Goal: Task Accomplishment & Management: Use online tool/utility

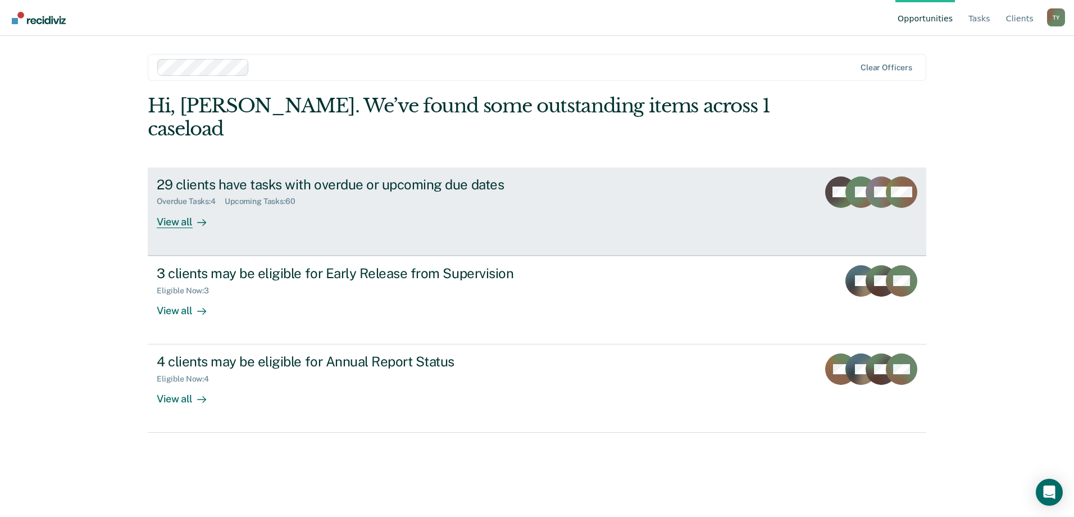
click at [183, 206] on div "View all" at bounding box center [188, 217] width 63 height 22
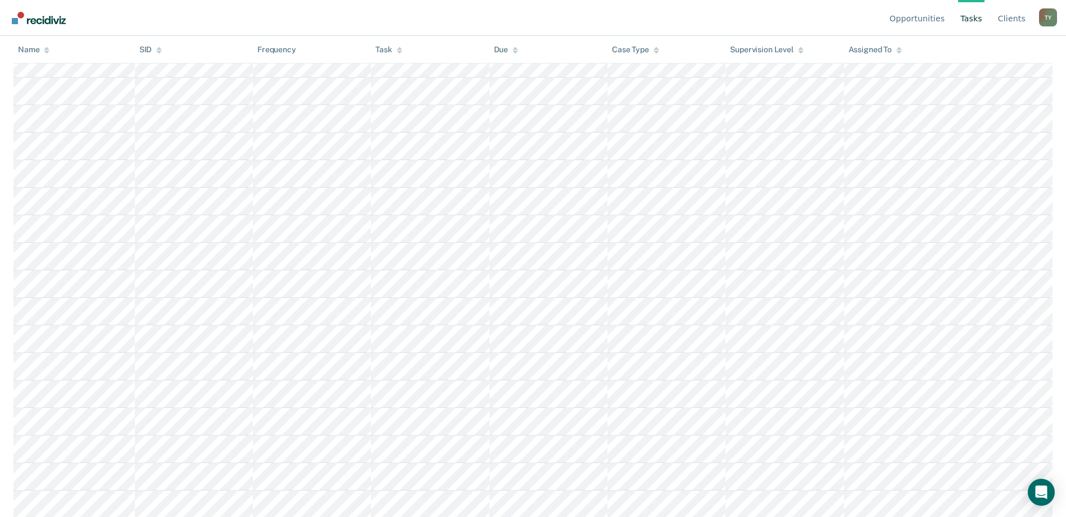
scroll to position [1519, 0]
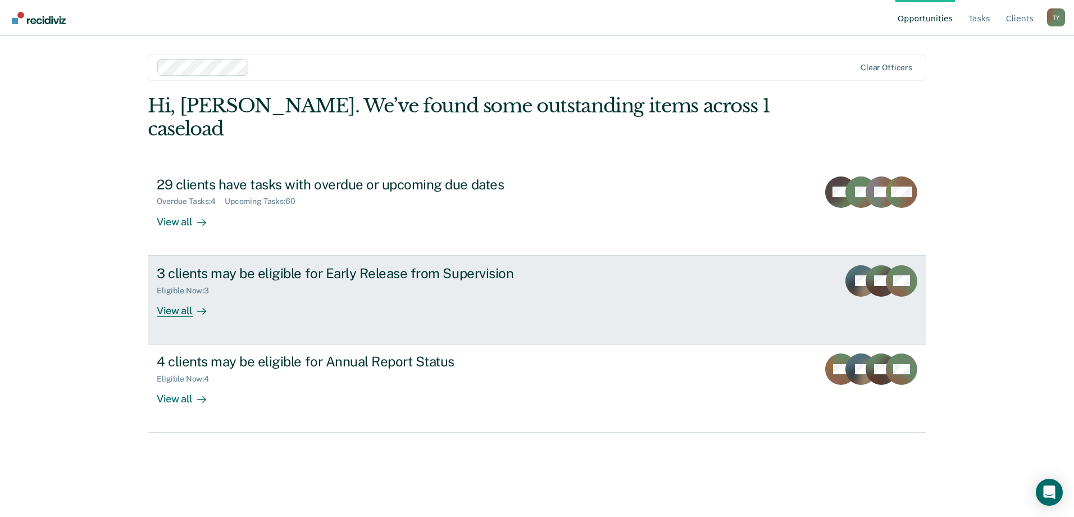
click at [179, 295] on div "View all" at bounding box center [188, 306] width 63 height 22
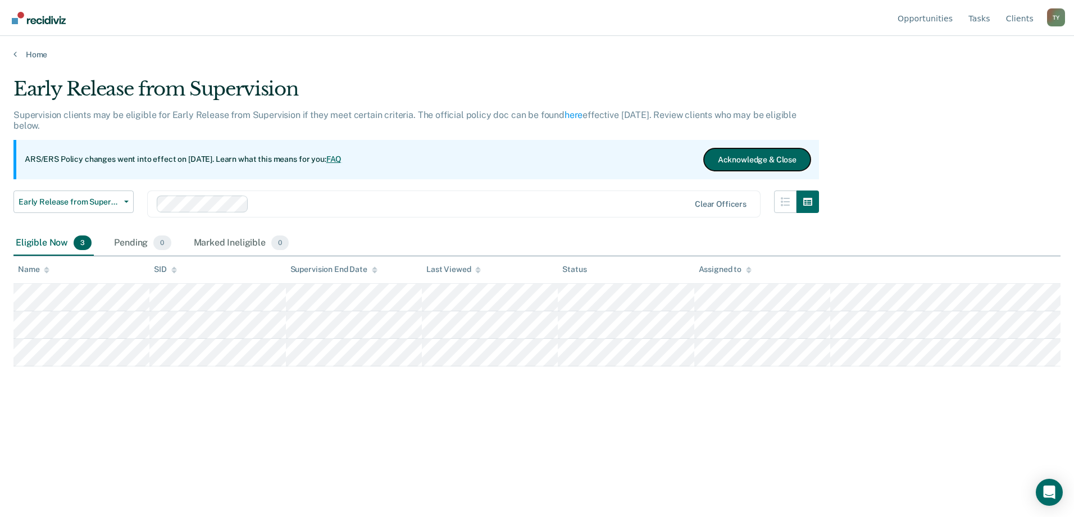
click at [744, 158] on button "Acknowledge & Close" at bounding box center [757, 159] width 107 height 22
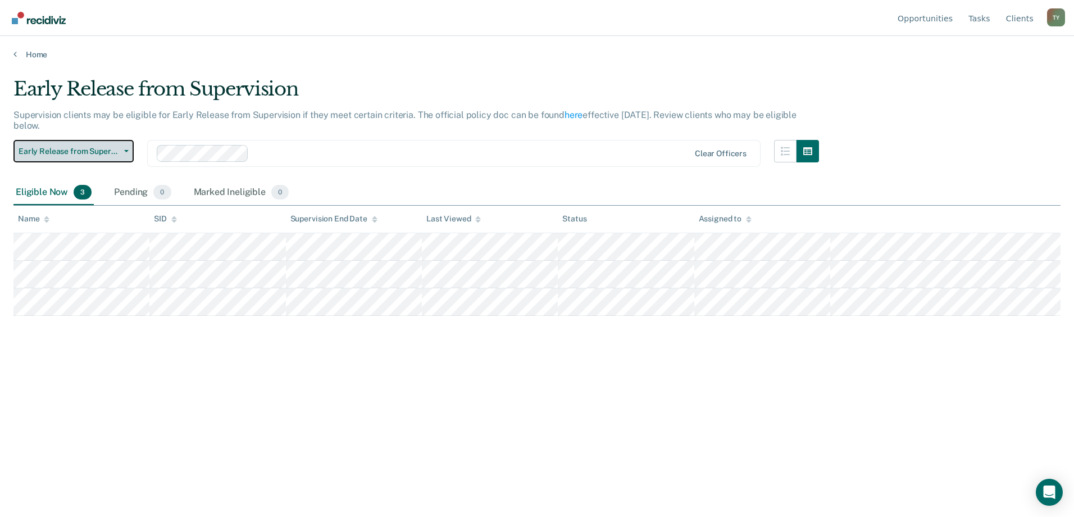
click at [126, 154] on button "Early Release from Supervision" at bounding box center [73, 151] width 120 height 22
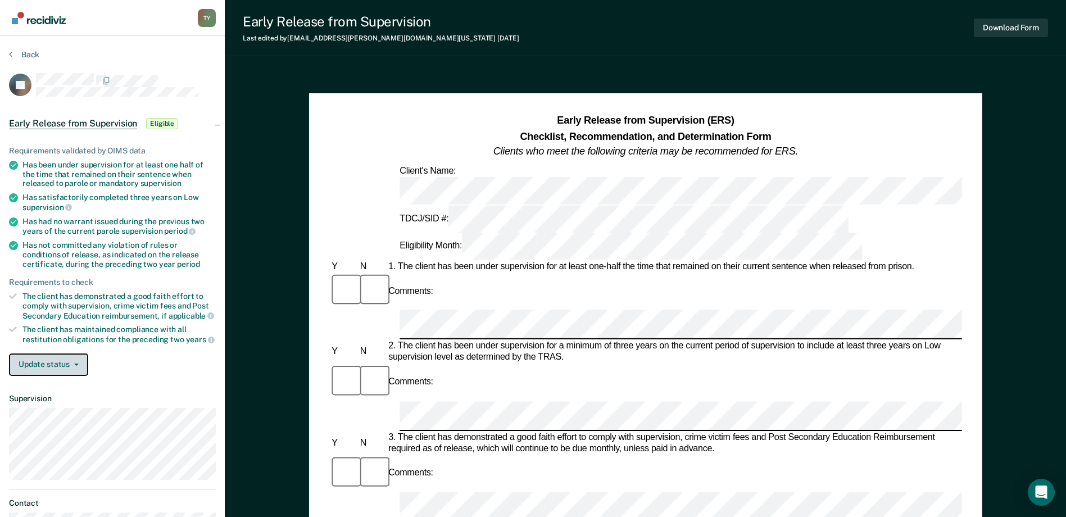
click at [65, 364] on button "Update status" at bounding box center [48, 364] width 79 height 22
click at [148, 385] on article "GJ Early Release from Supervision Eligible Requirements validated by OIMS data …" at bounding box center [112, 320] width 207 height 495
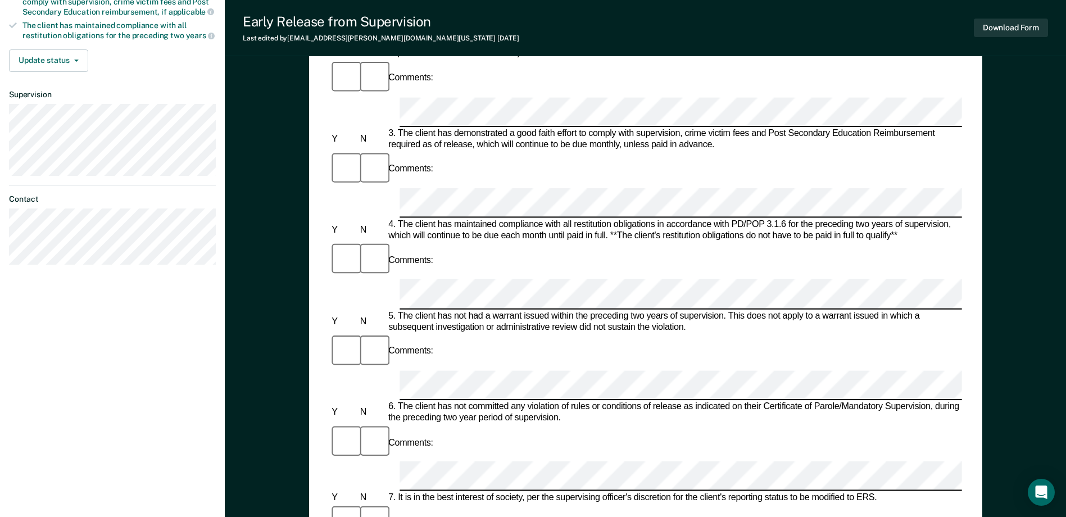
scroll to position [337, 0]
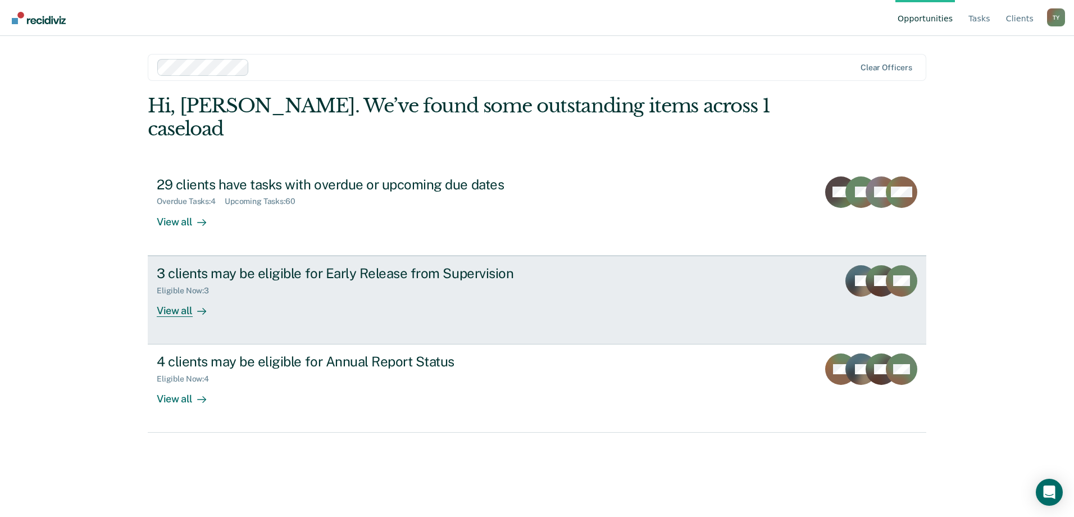
click at [214, 298] on link "3 clients may be eligible for Early Release from Supervision Eligible Now : 3 V…" at bounding box center [537, 300] width 779 height 89
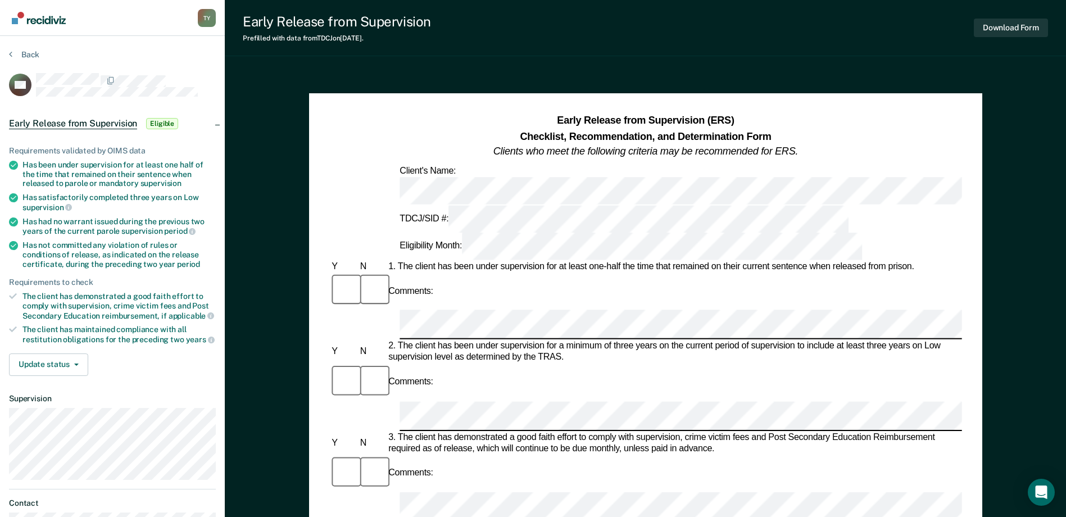
click at [5, 52] on section "Back SH Early Release from Supervision Eligible Requirements validated by OIMS …" at bounding box center [112, 308] width 225 height 545
click at [17, 53] on button "Back" at bounding box center [24, 54] width 30 height 10
click at [29, 58] on button "Back" at bounding box center [24, 54] width 30 height 10
click at [15, 52] on button "Back" at bounding box center [24, 54] width 30 height 10
click at [17, 53] on button "Back" at bounding box center [24, 54] width 30 height 10
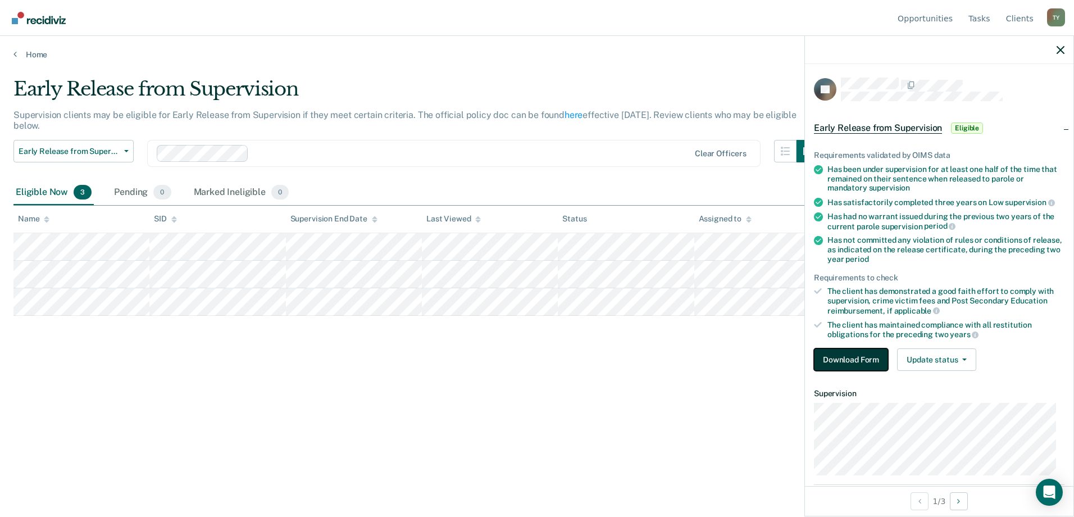
click at [843, 357] on button "Download Form" at bounding box center [851, 359] width 74 height 22
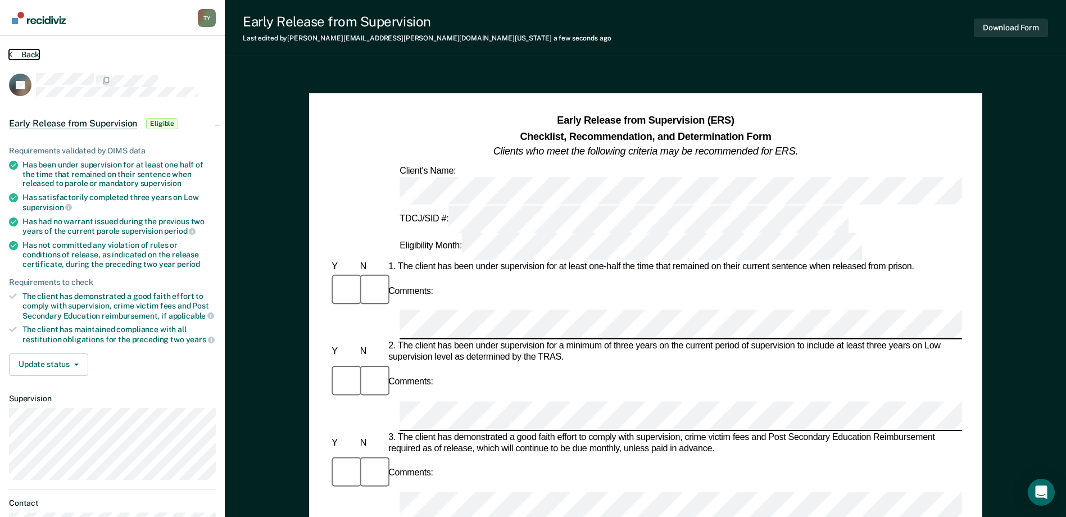
click at [28, 50] on button "Back" at bounding box center [24, 54] width 30 height 10
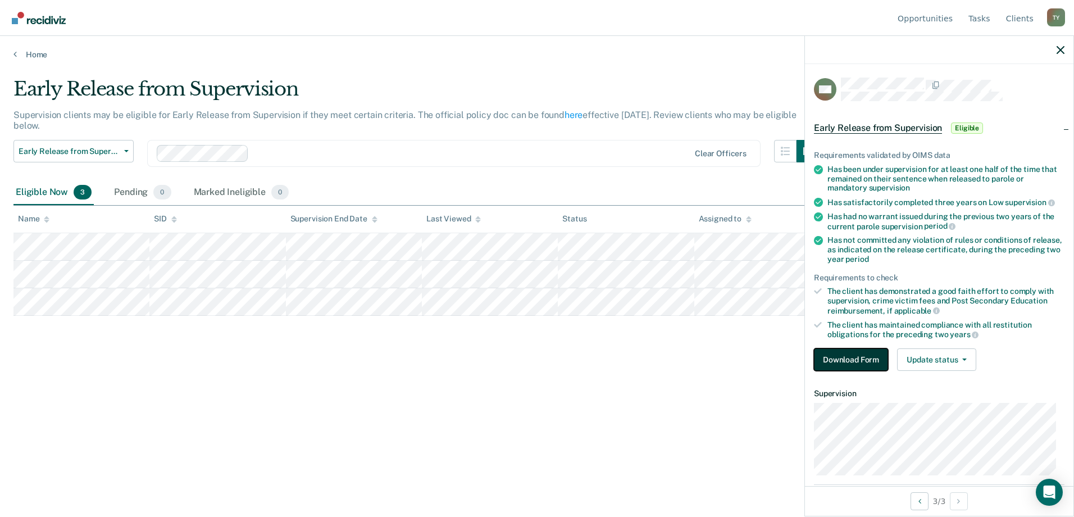
click at [868, 359] on button "Download Form" at bounding box center [851, 359] width 74 height 22
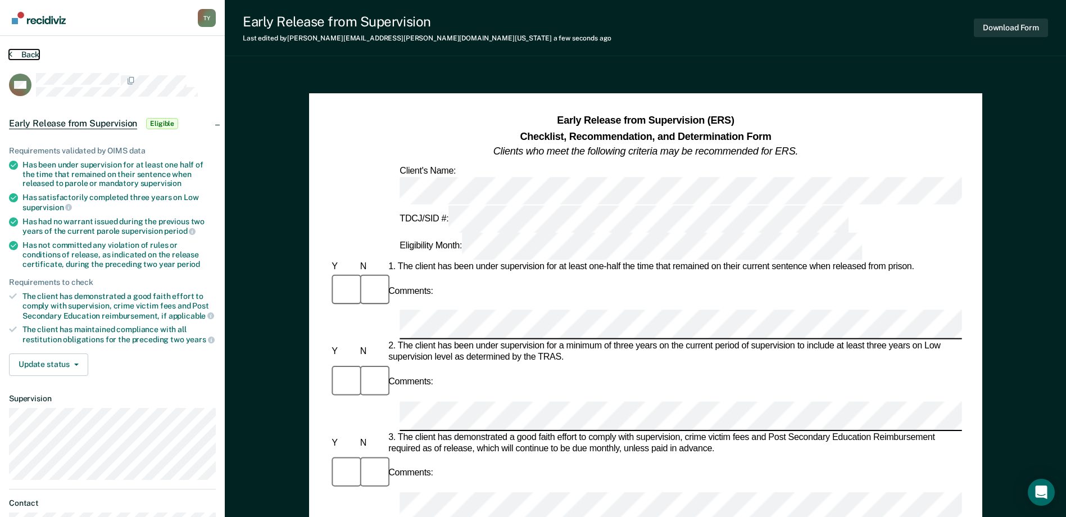
click at [22, 57] on button "Back" at bounding box center [24, 54] width 30 height 10
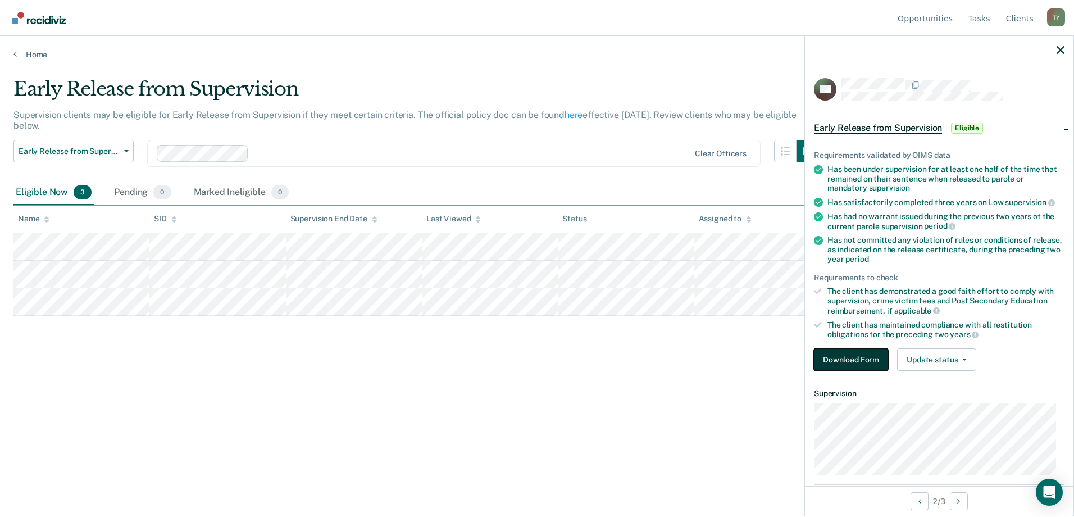
click at [863, 359] on button "Download Form" at bounding box center [851, 359] width 74 height 22
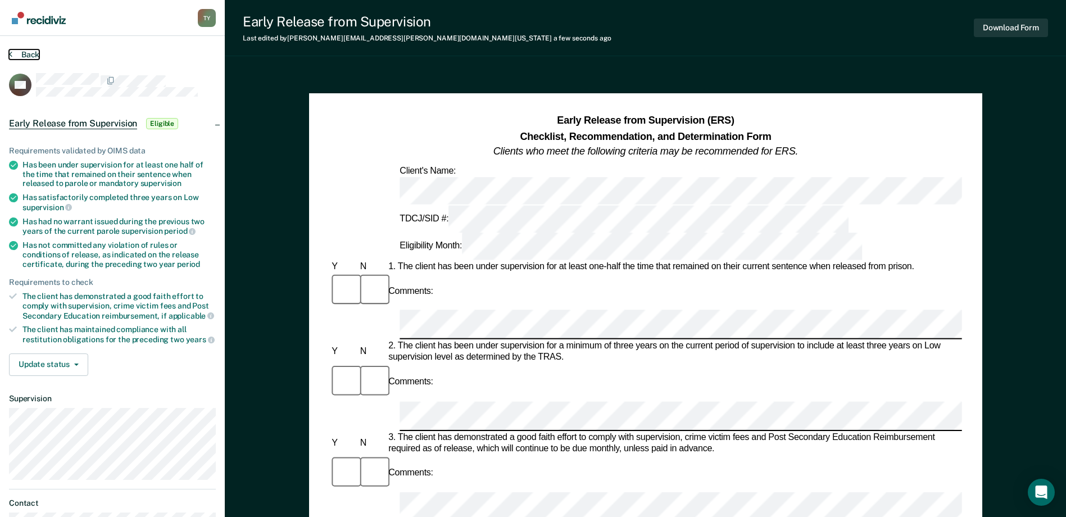
click at [31, 54] on button "Back" at bounding box center [24, 54] width 30 height 10
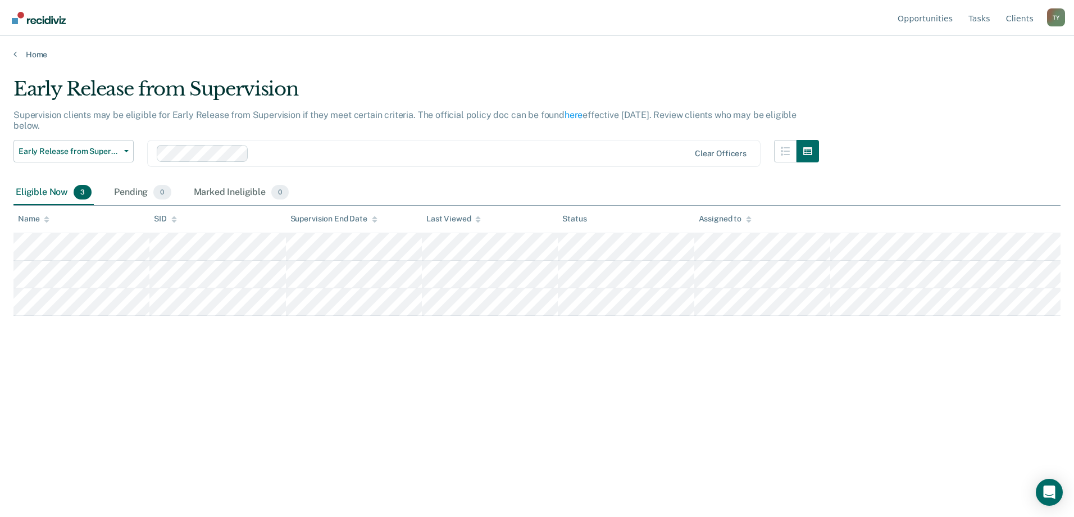
click at [29, 47] on div "Home" at bounding box center [537, 48] width 1074 height 24
click at [31, 53] on link "Home" at bounding box center [536, 54] width 1047 height 10
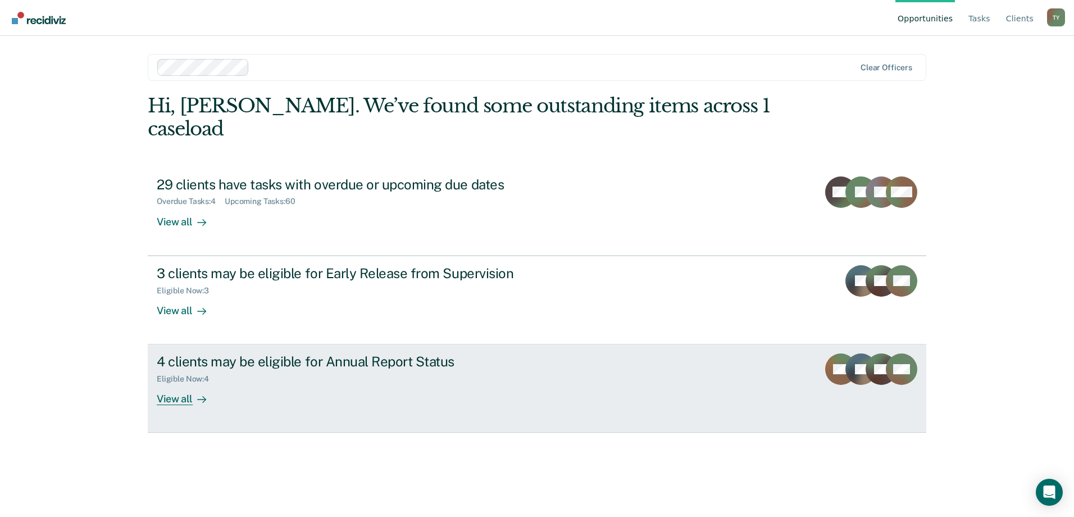
click at [335, 370] on div "Eligible Now : 4" at bounding box center [354, 377] width 394 height 14
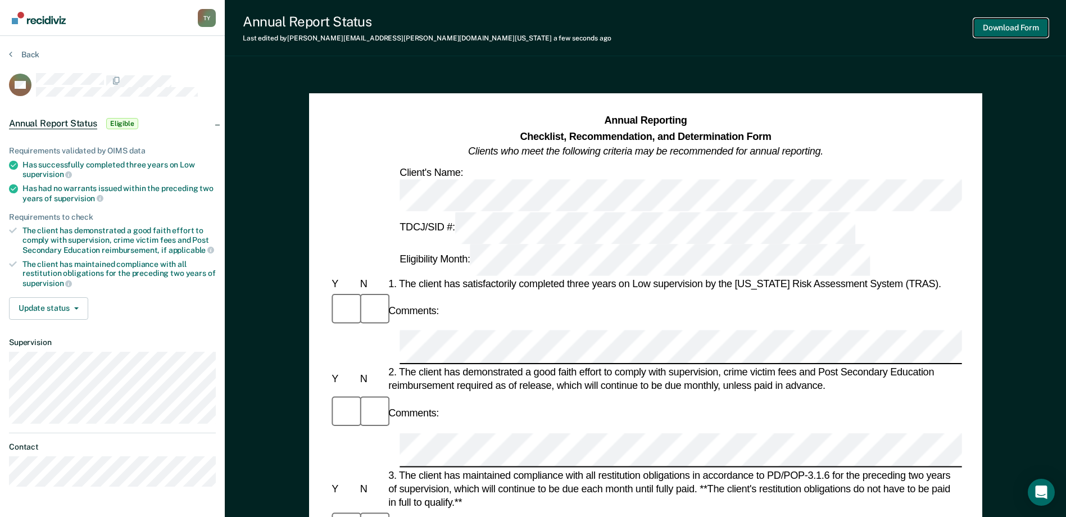
click at [1017, 27] on button "Download Form" at bounding box center [1010, 28] width 74 height 19
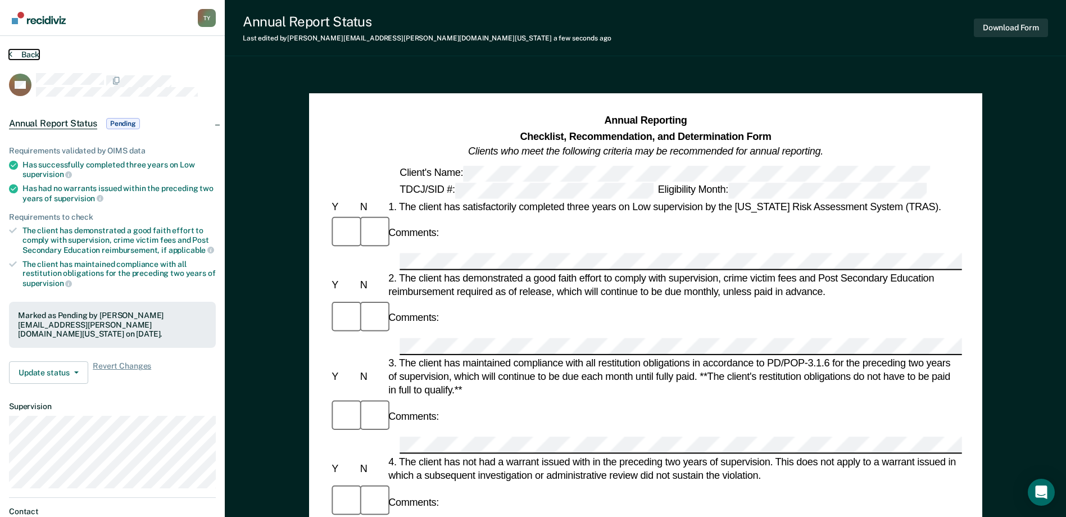
click at [17, 57] on button "Back" at bounding box center [24, 54] width 30 height 10
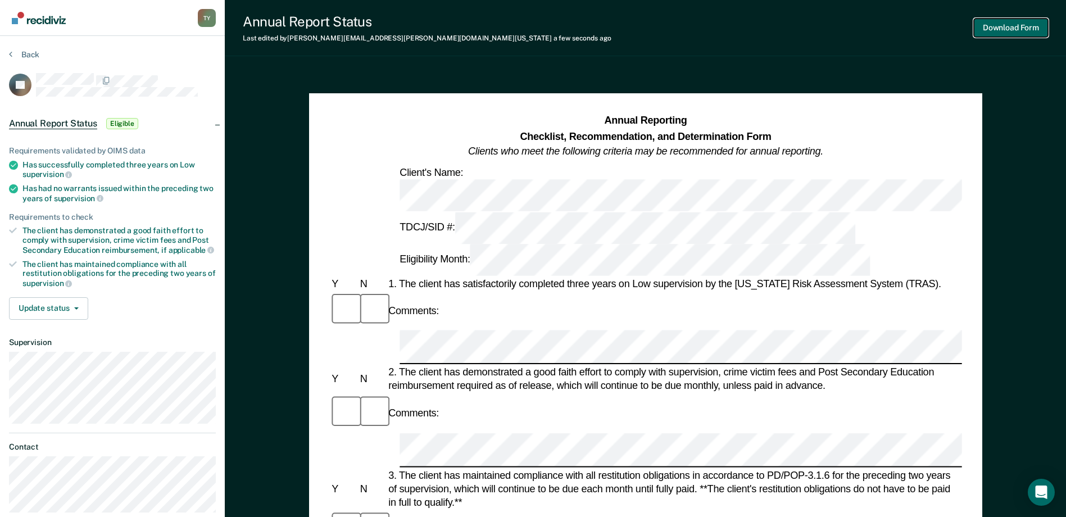
click at [1025, 24] on button "Download Form" at bounding box center [1010, 28] width 74 height 19
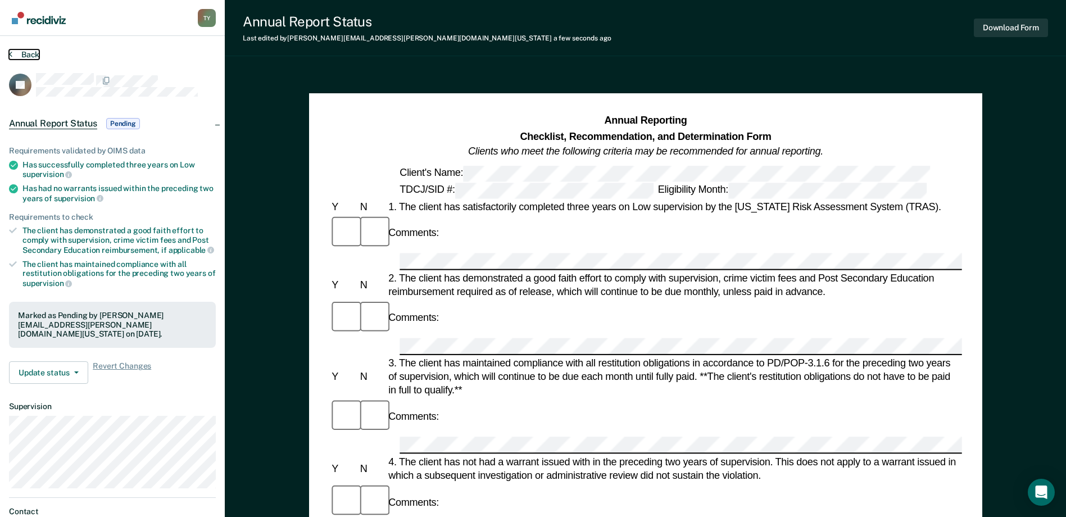
click at [29, 52] on button "Back" at bounding box center [24, 54] width 30 height 10
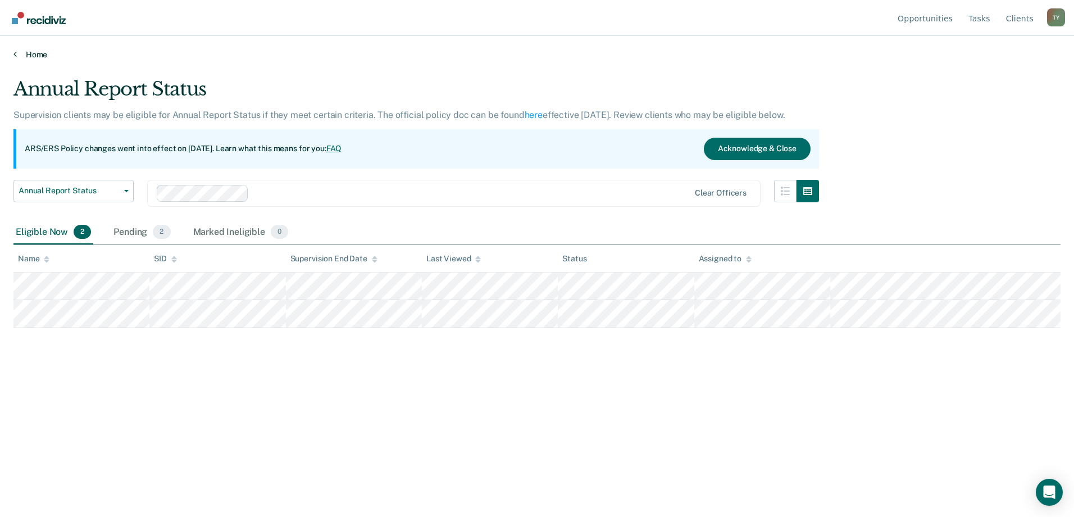
click at [40, 53] on link "Home" at bounding box center [536, 54] width 1047 height 10
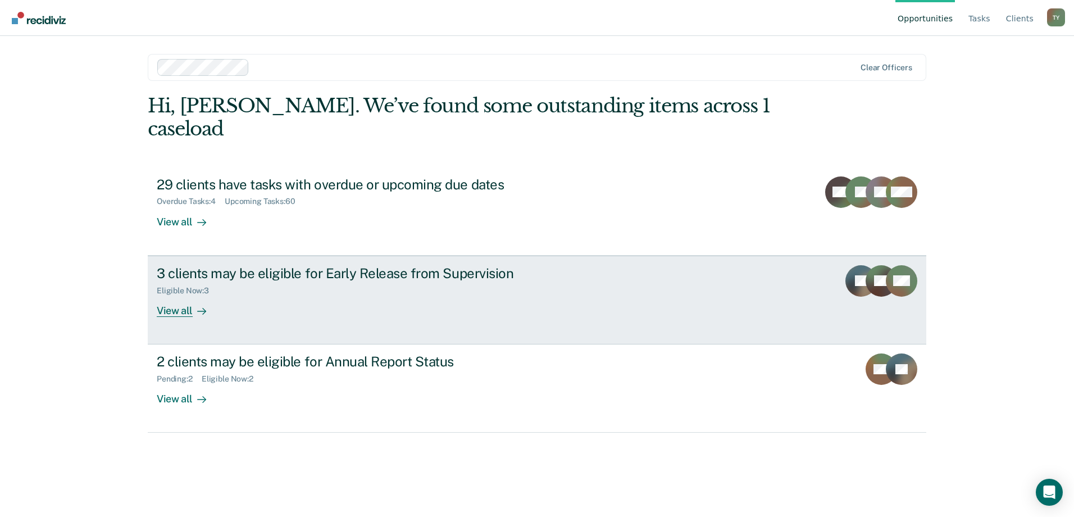
click at [891, 265] on rect at bounding box center [901, 280] width 31 height 31
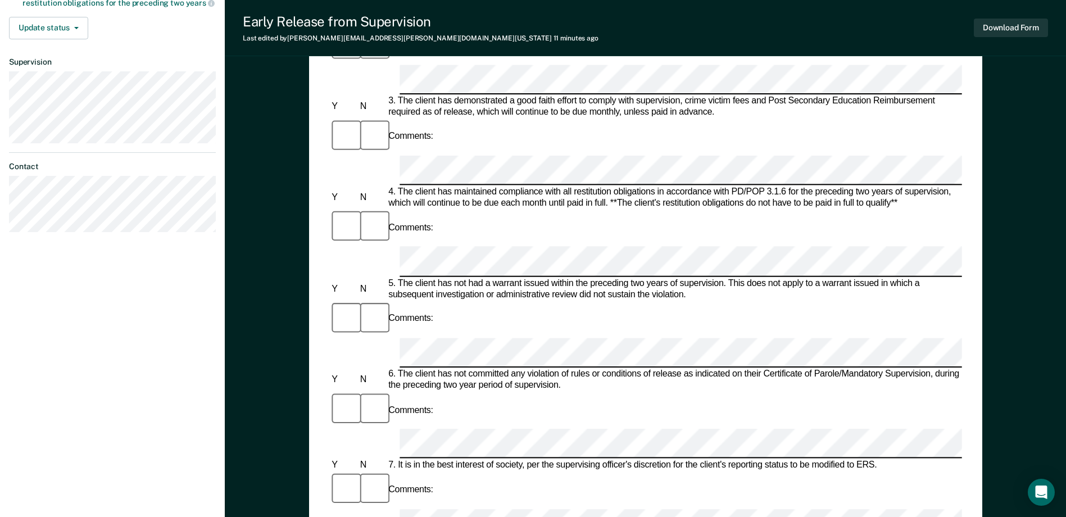
scroll to position [337, 0]
click at [1064, 125] on div "Early Release from Supervision (ERS) Checklist, Recommendation, and Determinati…" at bounding box center [645, 227] width 841 height 988
click at [1017, 24] on button "Download Form" at bounding box center [1010, 28] width 74 height 19
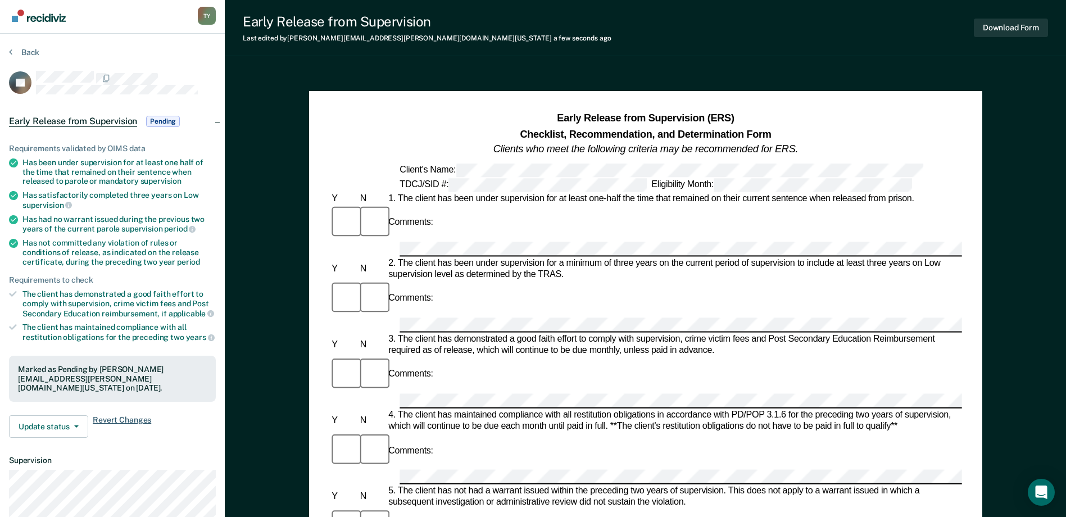
scroll to position [0, 0]
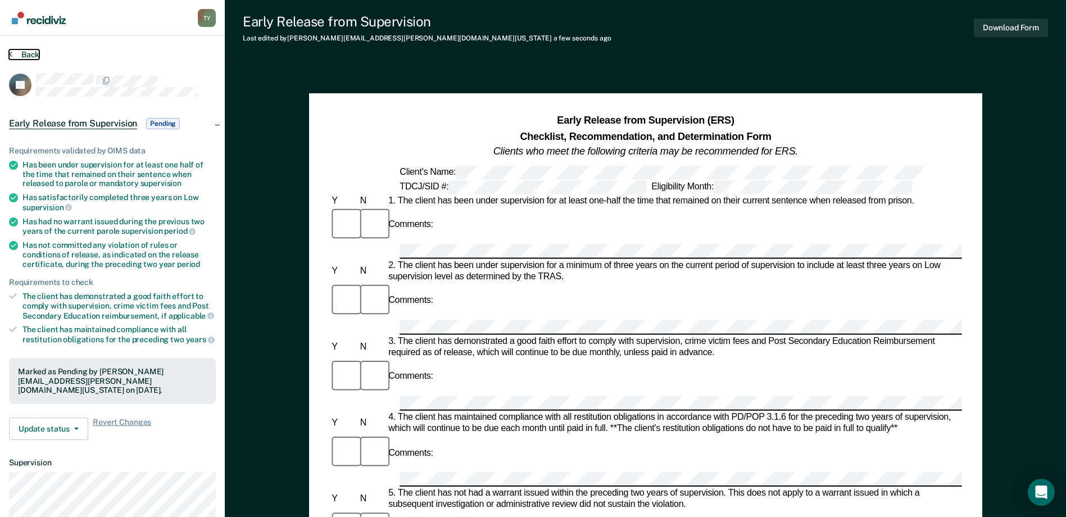
click at [12, 51] on icon at bounding box center [10, 53] width 3 height 9
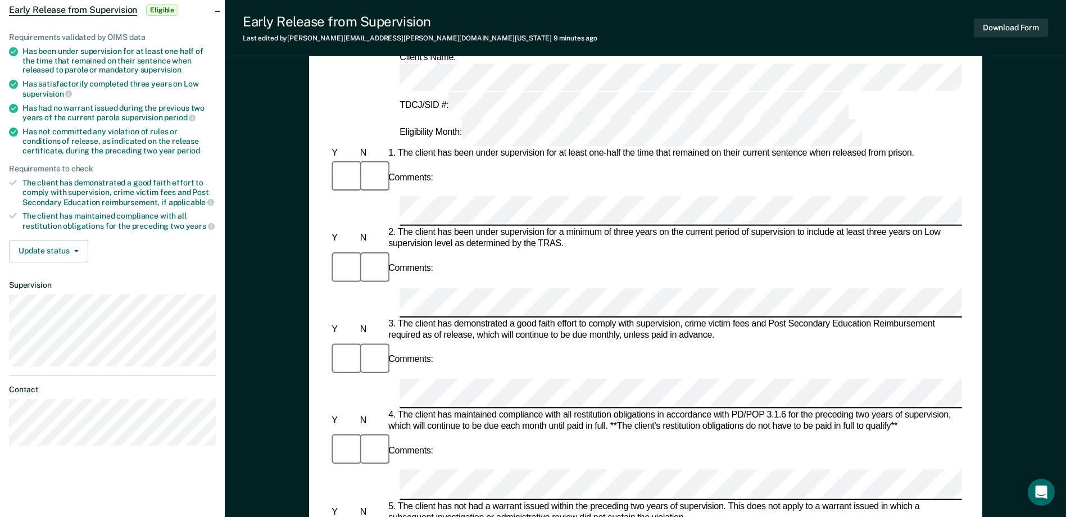
scroll to position [112, 0]
click at [1006, 29] on button "Download Form" at bounding box center [1010, 28] width 74 height 19
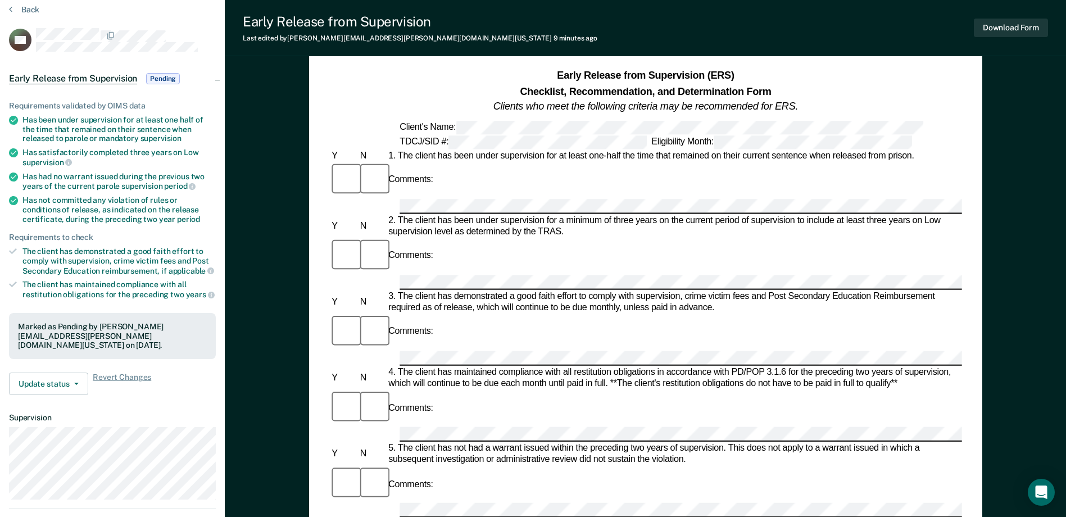
scroll to position [0, 0]
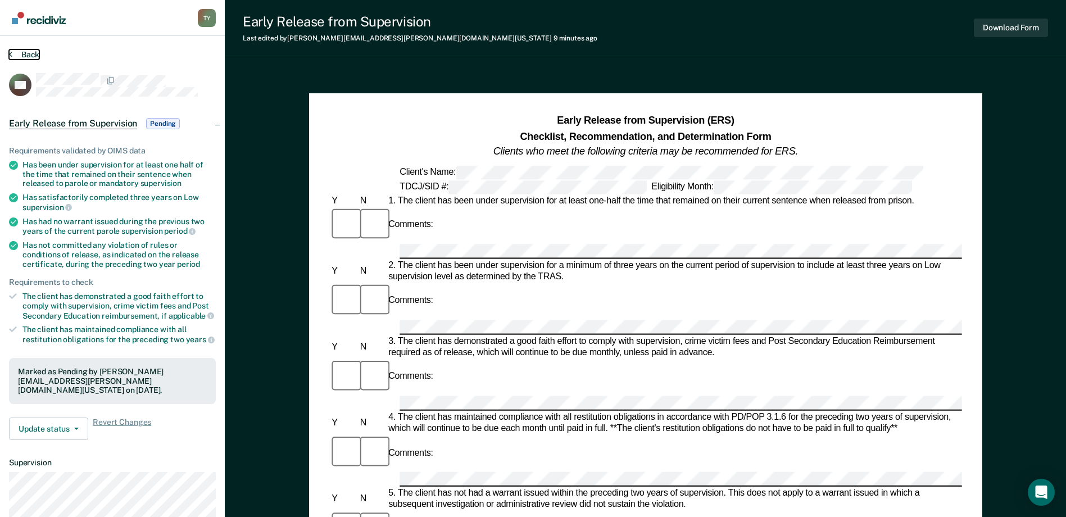
click at [28, 54] on button "Back" at bounding box center [24, 54] width 30 height 10
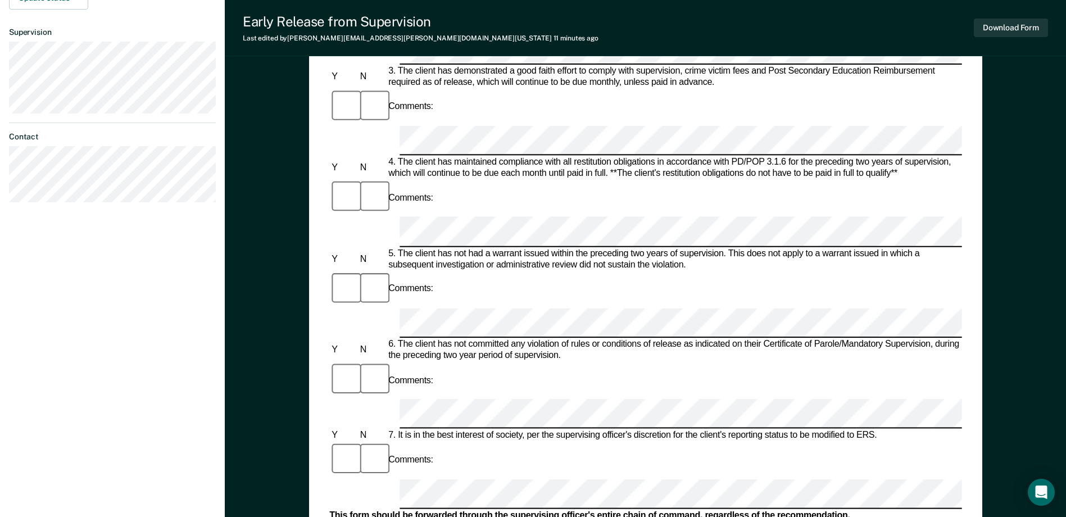
scroll to position [449, 0]
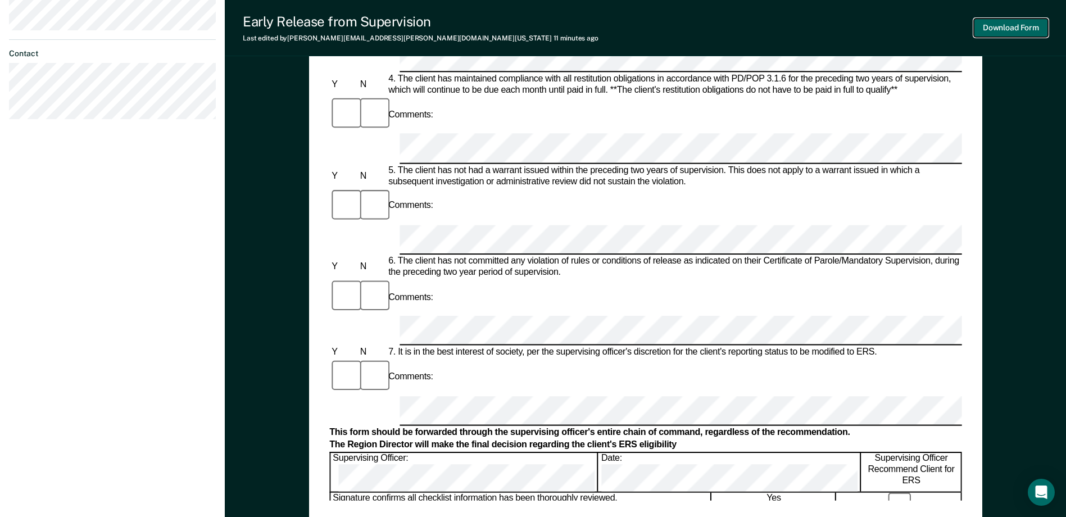
click at [1034, 30] on button "Download Form" at bounding box center [1010, 28] width 74 height 19
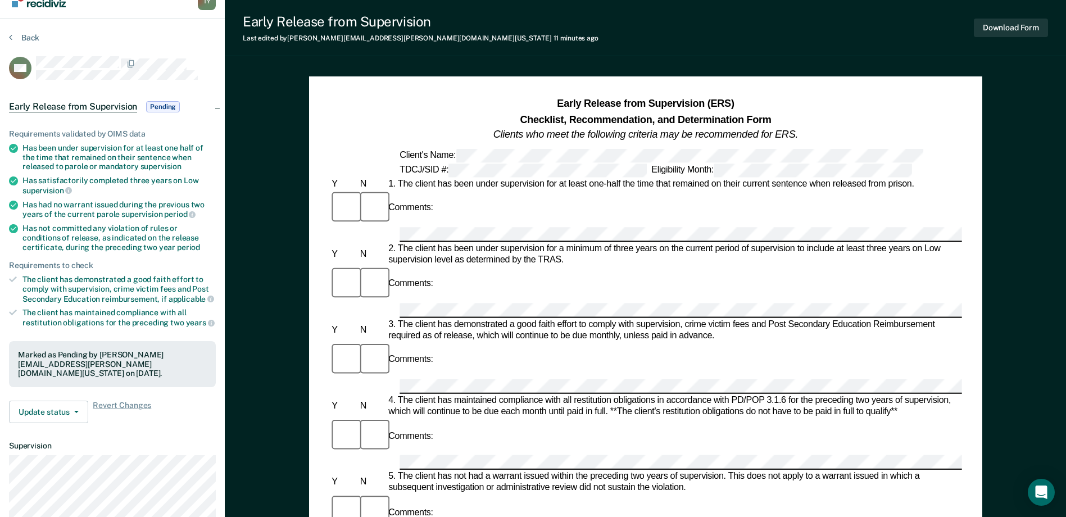
scroll to position [0, 0]
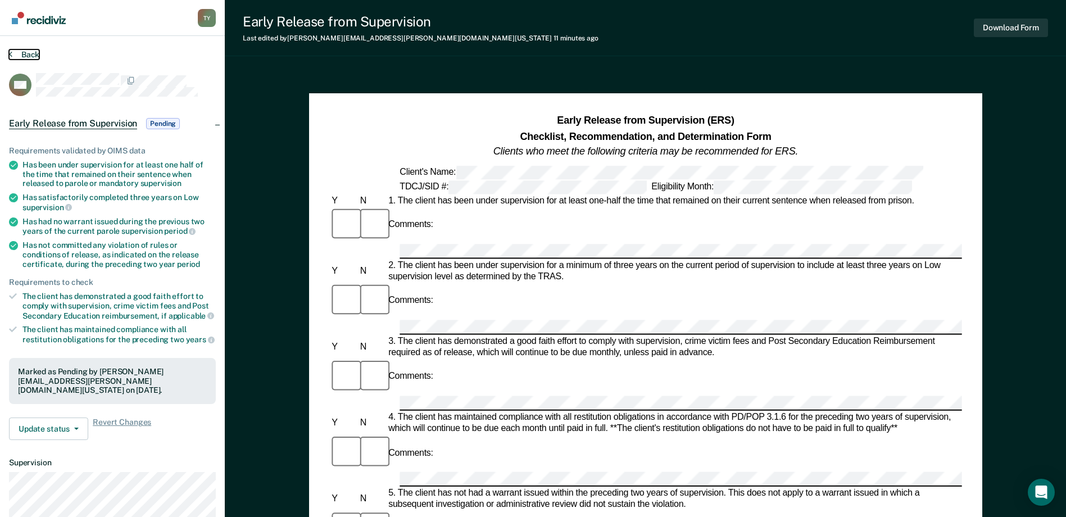
click at [29, 58] on button "Back" at bounding box center [24, 54] width 30 height 10
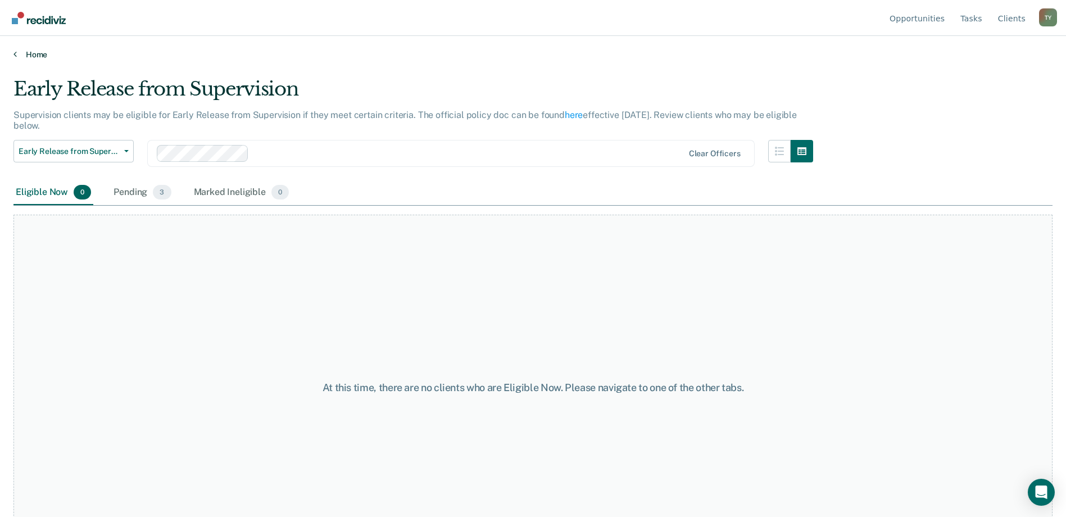
click at [36, 57] on link "Home" at bounding box center [532, 54] width 1039 height 10
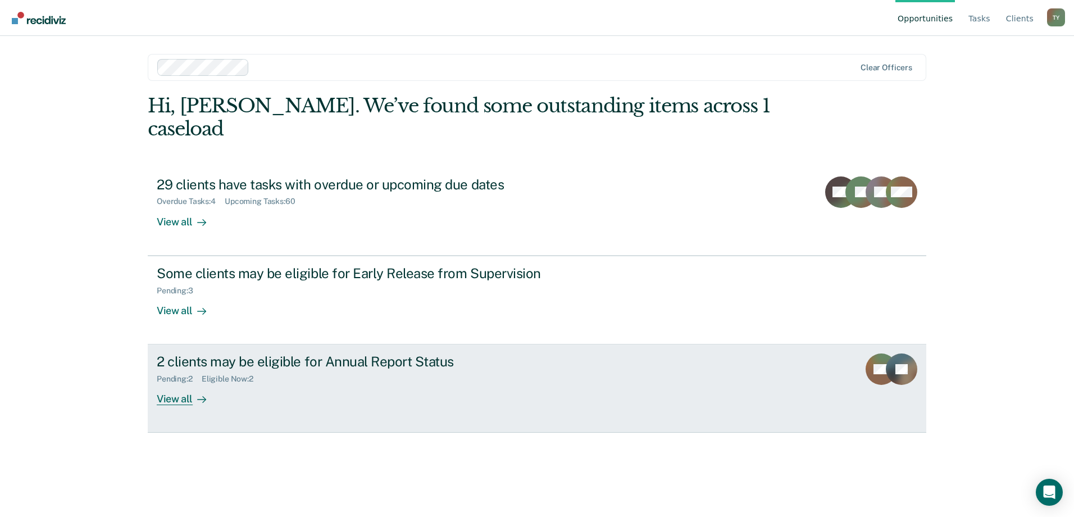
click at [448, 353] on div "2 clients may be eligible for Annual Report Status" at bounding box center [354, 361] width 394 height 16
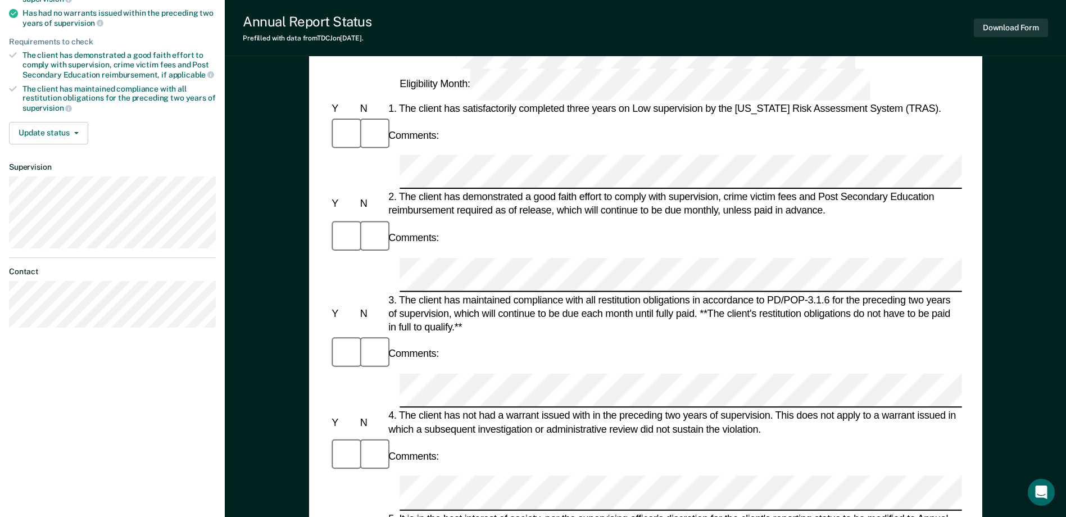
scroll to position [225, 0]
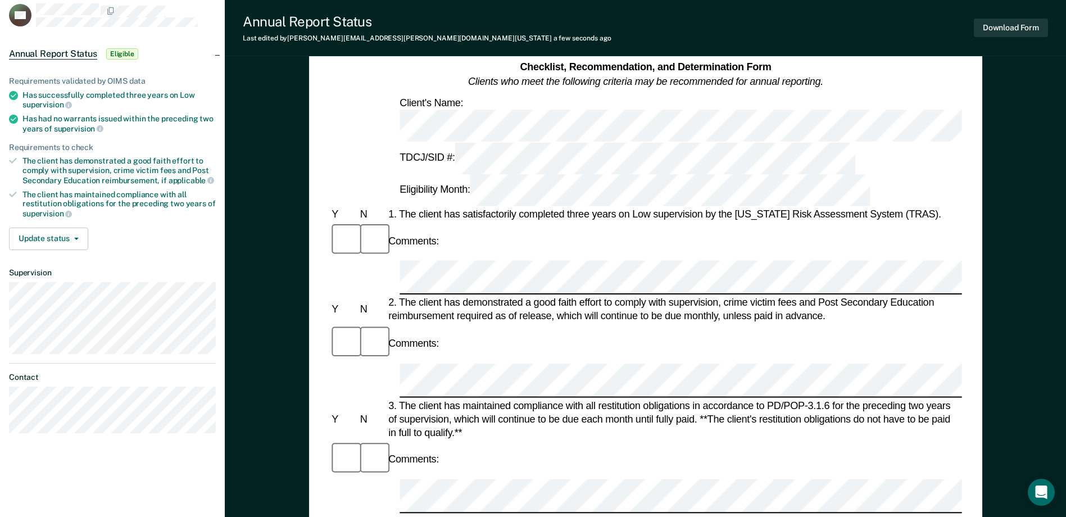
scroll to position [0, 0]
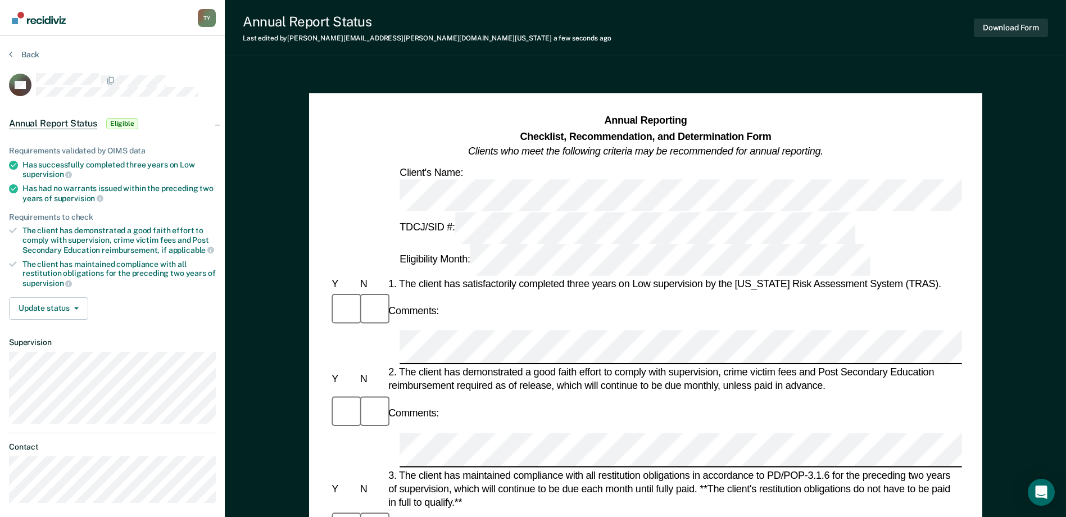
click at [1007, 21] on button "Download Form" at bounding box center [1010, 28] width 74 height 19
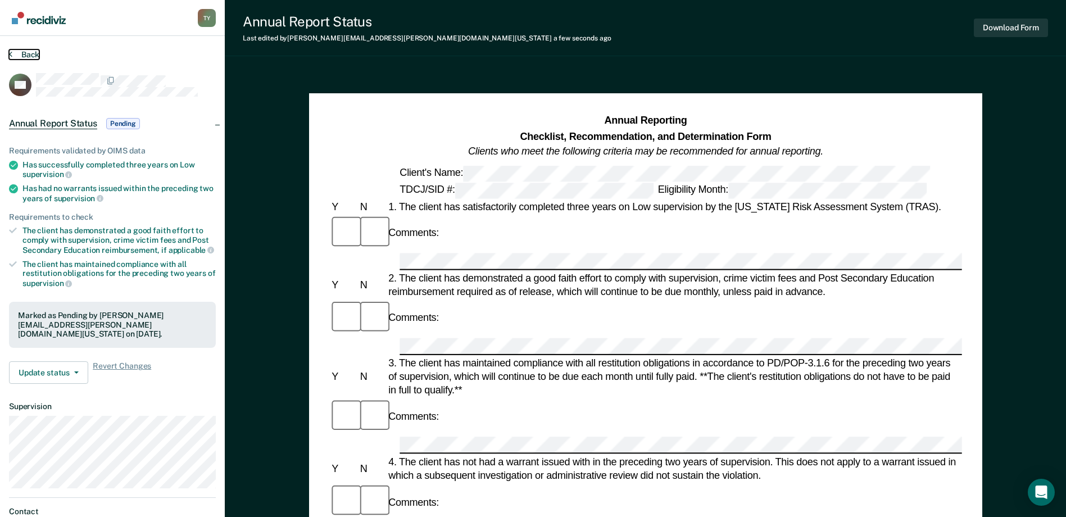
click at [17, 54] on button "Back" at bounding box center [24, 54] width 30 height 10
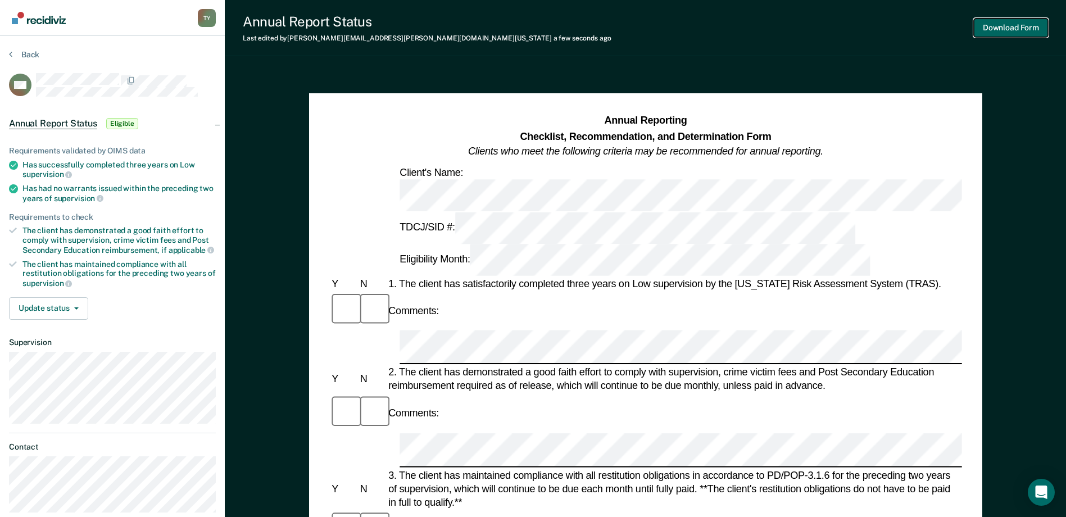
click at [989, 29] on button "Download Form" at bounding box center [1010, 28] width 74 height 19
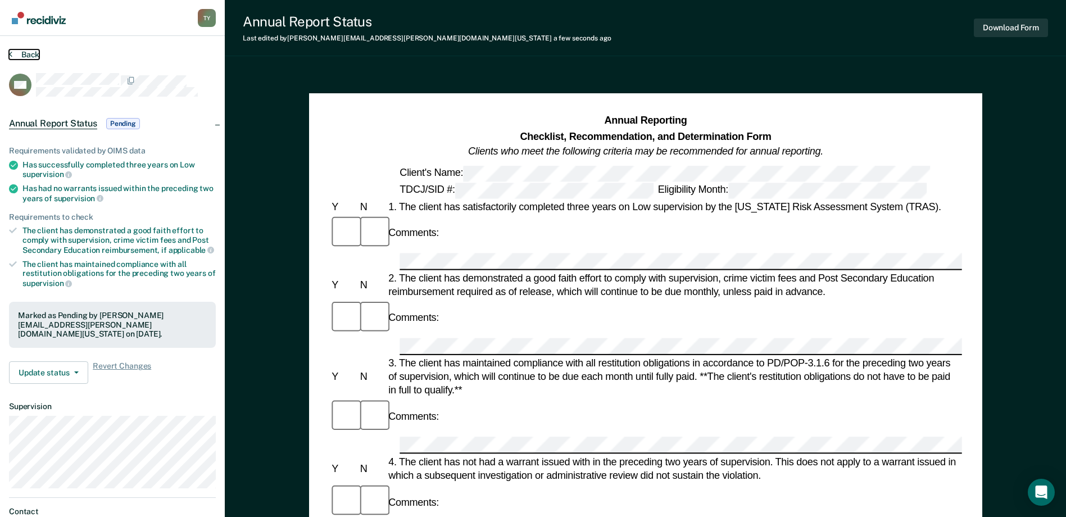
click at [28, 54] on button "Back" at bounding box center [24, 54] width 30 height 10
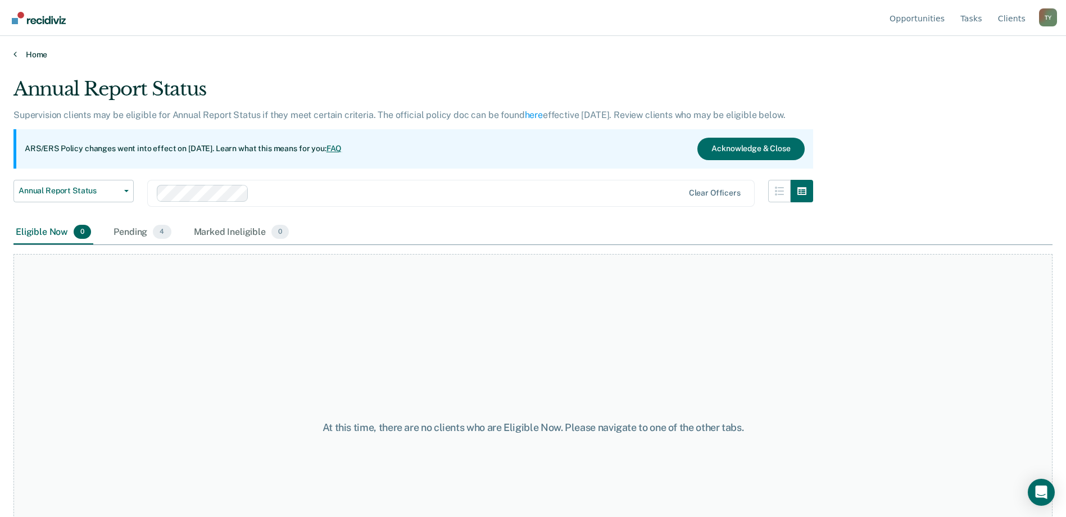
click at [36, 56] on link "Home" at bounding box center [532, 54] width 1039 height 10
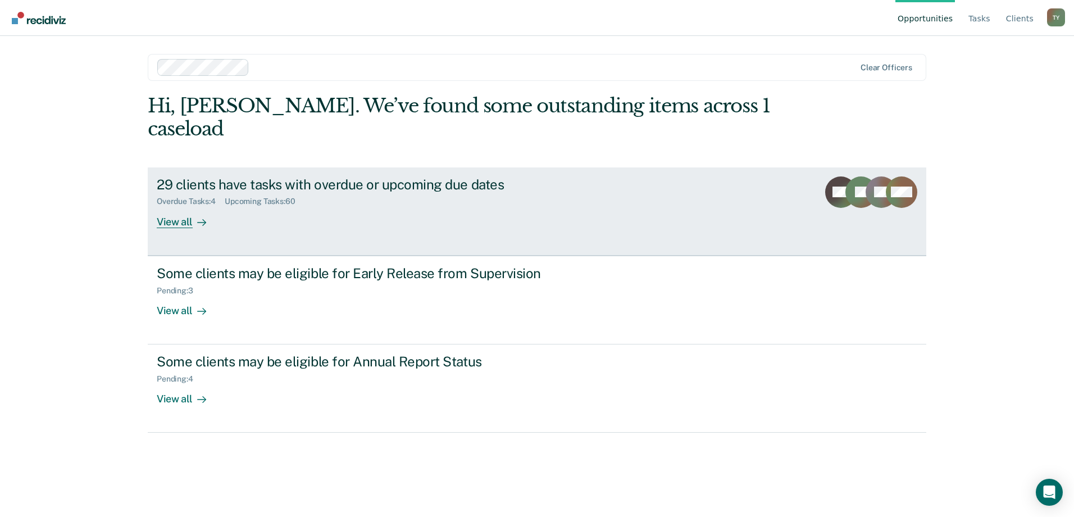
click at [179, 206] on div "View all" at bounding box center [188, 217] width 63 height 22
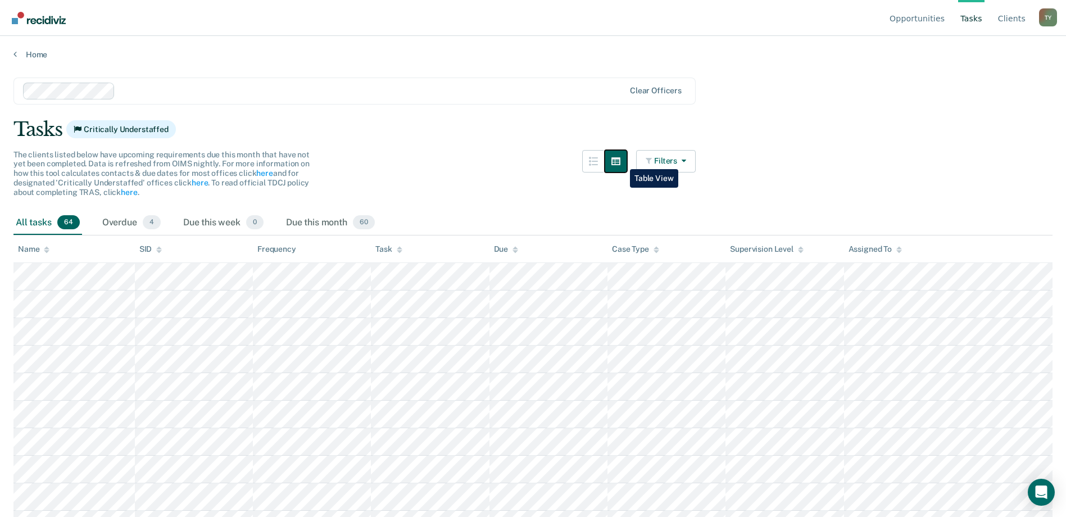
click at [620, 161] on icon "button" at bounding box center [615, 161] width 9 height 8
